Goal: Information Seeking & Learning: Find specific page/section

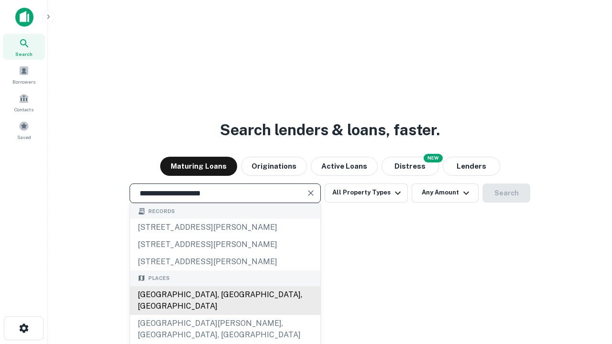
click at [225, 315] on div "Santa Monica, CA, USA" at bounding box center [225, 300] width 190 height 29
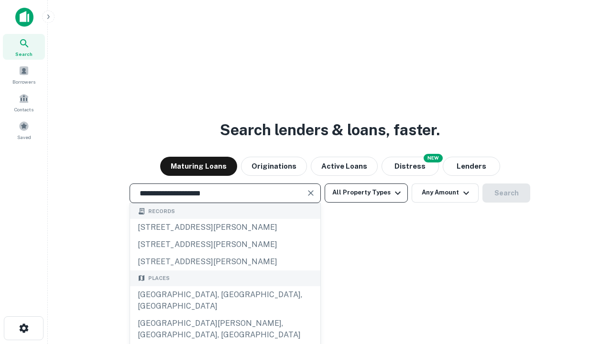
type input "**********"
click at [366, 193] on button "All Property Types" at bounding box center [366, 193] width 83 height 19
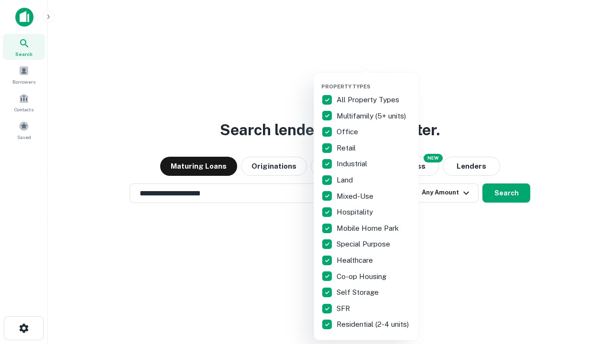
click at [374, 80] on button "button" at bounding box center [373, 80] width 105 height 0
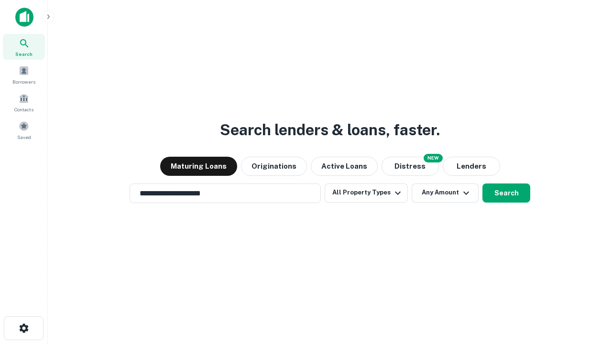
scroll to position [15, 0]
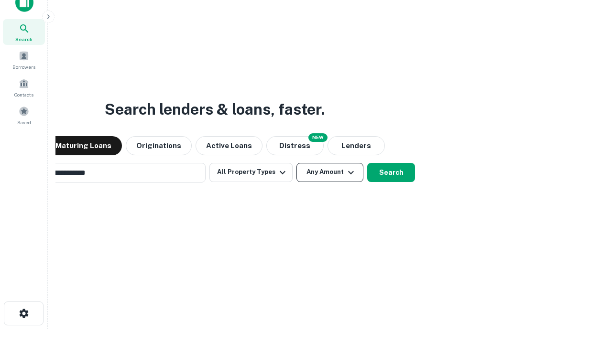
click at [296, 163] on button "Any Amount" at bounding box center [329, 172] width 67 height 19
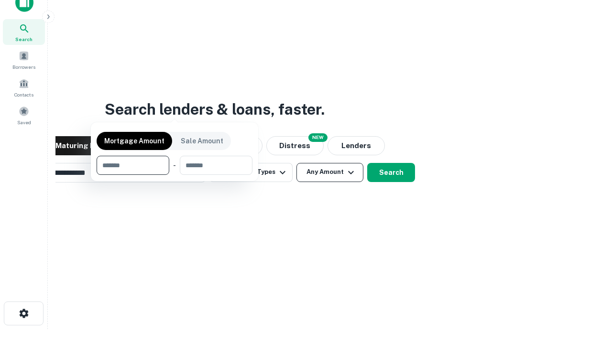
scroll to position [69, 271]
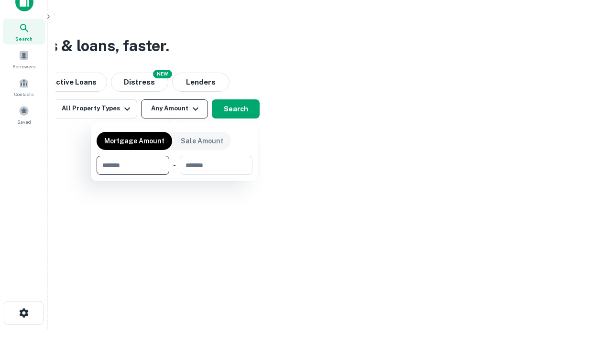
type input "*******"
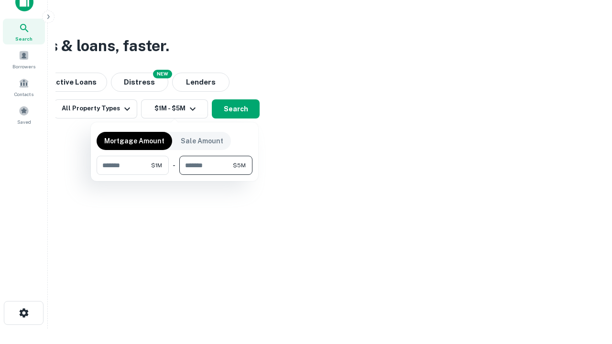
type input "*******"
click at [175, 175] on button "button" at bounding box center [175, 175] width 156 height 0
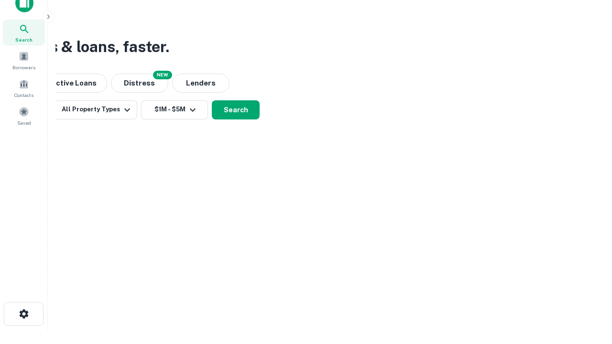
scroll to position [6, 176]
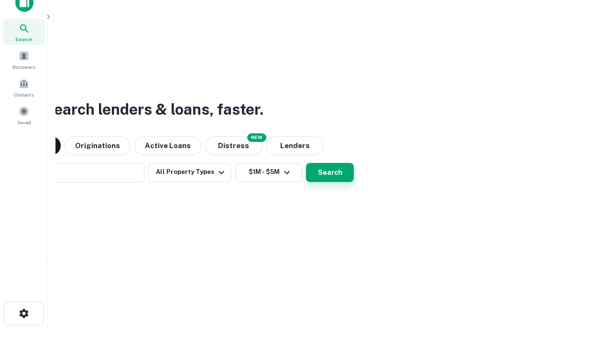
click at [306, 163] on button "Search" at bounding box center [330, 172] width 48 height 19
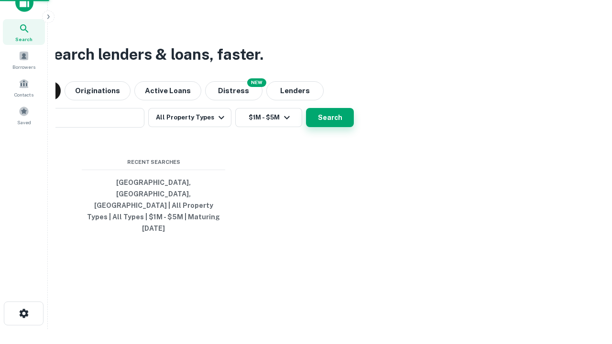
scroll to position [25, 271]
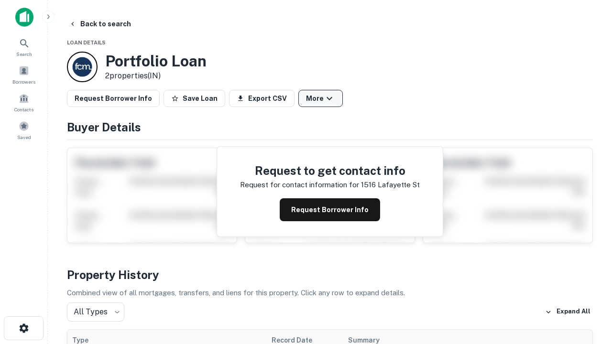
click at [320, 99] on button "More" at bounding box center [320, 98] width 44 height 17
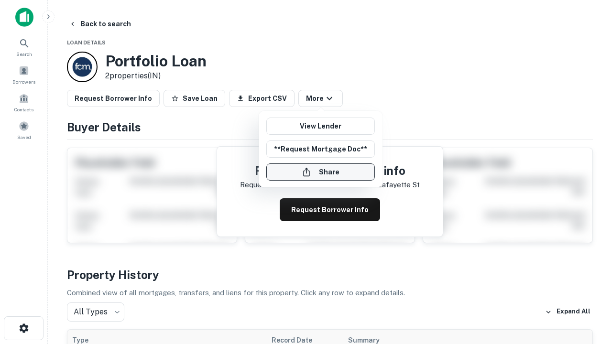
click at [320, 172] on button "Share" at bounding box center [320, 172] width 109 height 17
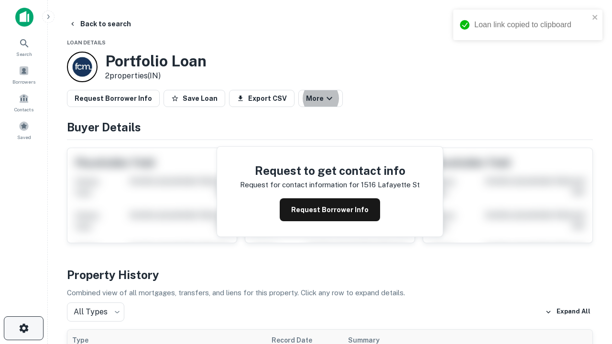
click at [23, 329] on icon "button" at bounding box center [23, 328] width 11 height 11
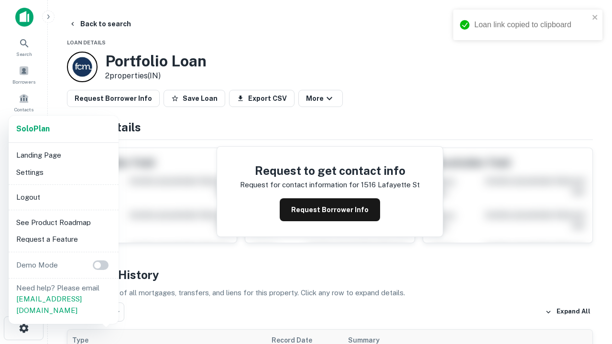
click at [63, 197] on li "Logout" at bounding box center [63, 197] width 102 height 17
